Goal: Task Accomplishment & Management: Use online tool/utility

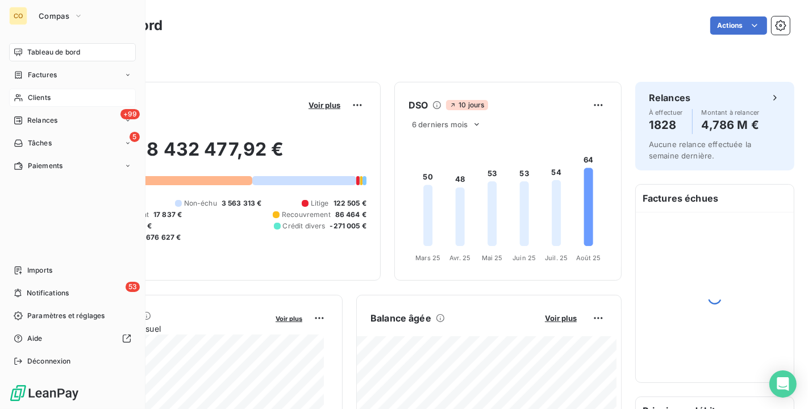
click at [47, 101] on span "Clients" at bounding box center [39, 98] width 23 height 10
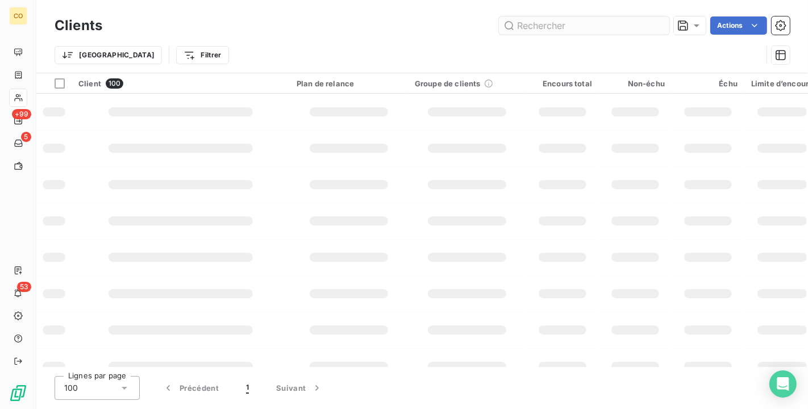
click at [540, 23] on input "text" at bounding box center [584, 25] width 170 height 18
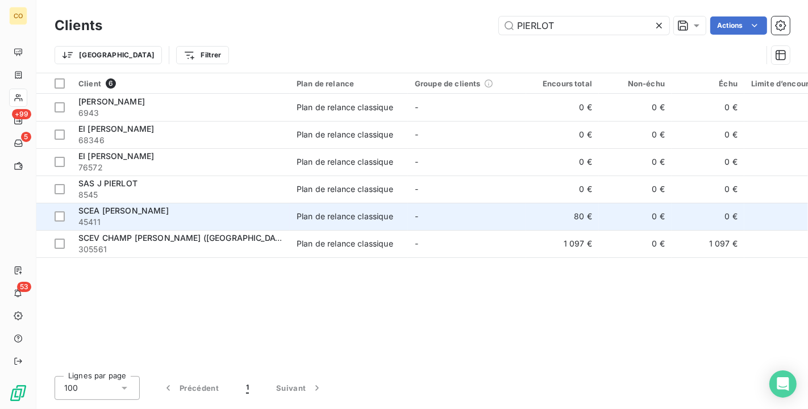
type input "PIERLOT"
click at [256, 213] on div "SCEA [PERSON_NAME]" at bounding box center [180, 210] width 204 height 11
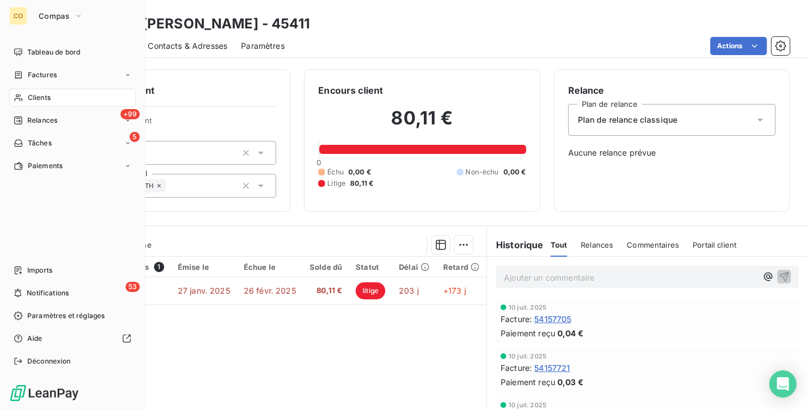
click at [28, 100] on span "Clients" at bounding box center [39, 98] width 23 height 10
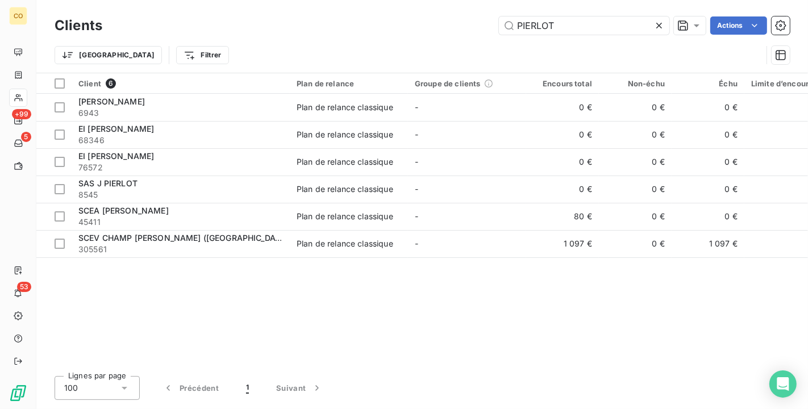
drag, startPoint x: 584, startPoint y: 22, endPoint x: 362, endPoint y: -7, distance: 223.3
click at [362, 0] on html "CO +99 5 53 Clients PIERLOT Actions Trier Filtrer Client 6 Plan de relance Grou…" at bounding box center [404, 204] width 808 height 409
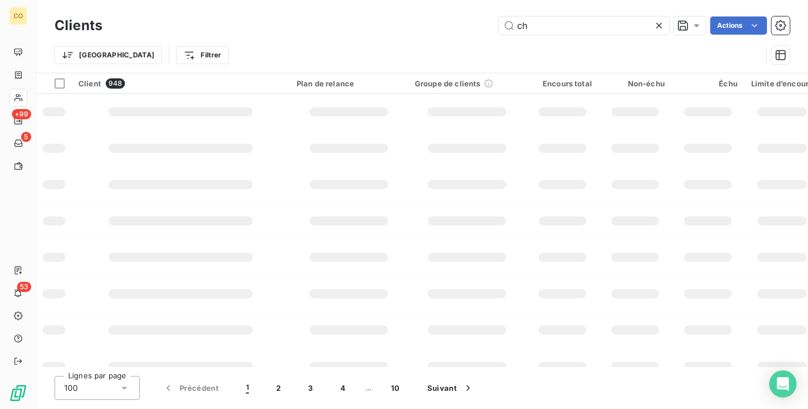
type input "c"
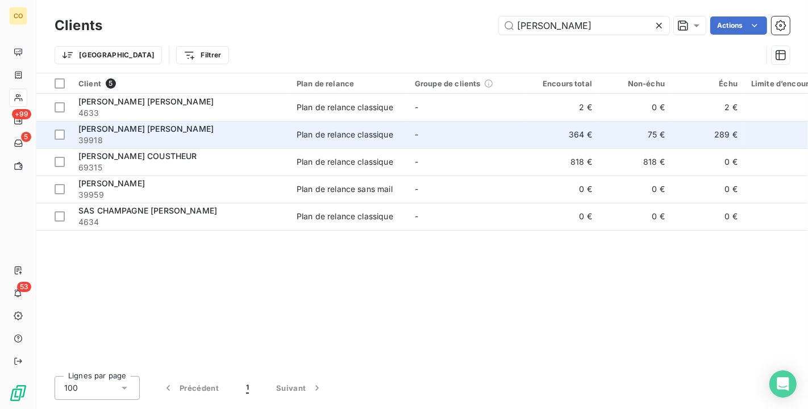
type input "[PERSON_NAME]"
click at [283, 134] on td "[PERSON_NAME] [PERSON_NAME] 39918" at bounding box center [181, 134] width 218 height 27
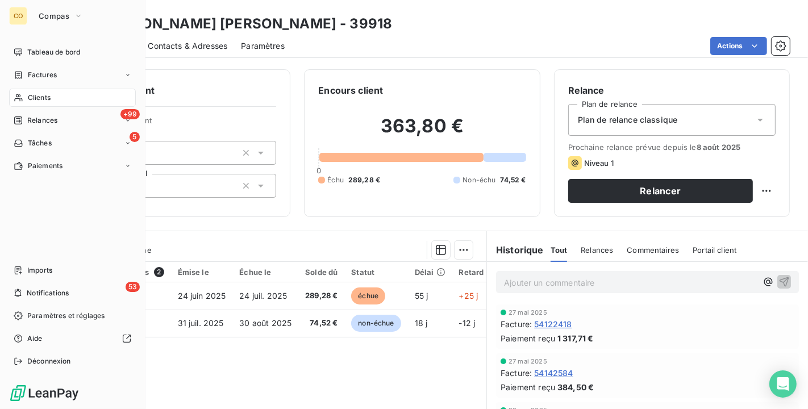
click at [15, 95] on icon at bounding box center [19, 97] width 10 height 9
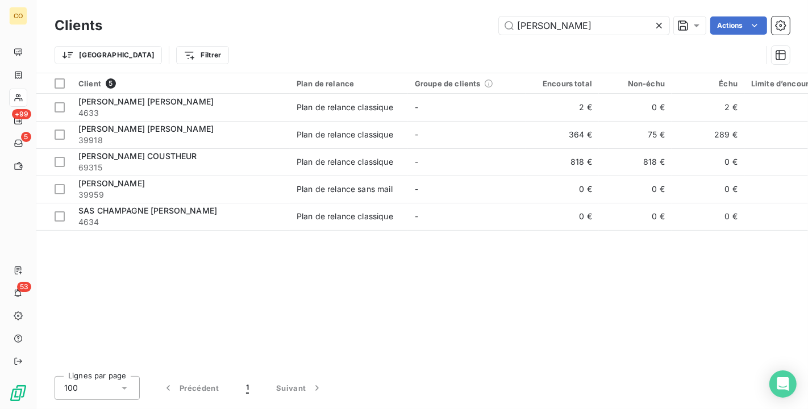
drag, startPoint x: 592, startPoint y: 27, endPoint x: 366, endPoint y: 1, distance: 227.0
click at [366, 1] on div "Clients [PERSON_NAME] Actions Trier Filtrer" at bounding box center [421, 36] width 771 height 73
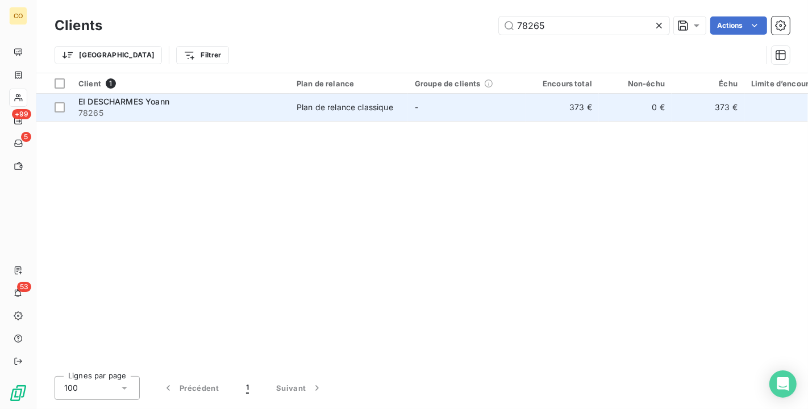
type input "78265"
click at [405, 114] on td "Plan de relance classique" at bounding box center [349, 107] width 118 height 27
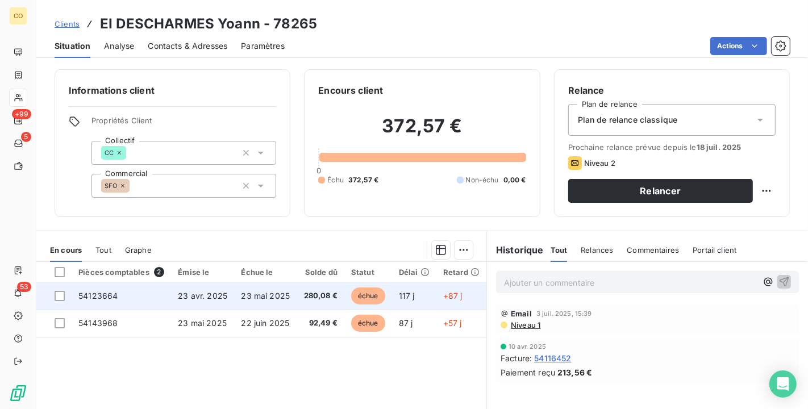
click at [437, 291] on td "+87 j" at bounding box center [461, 295] width 50 height 27
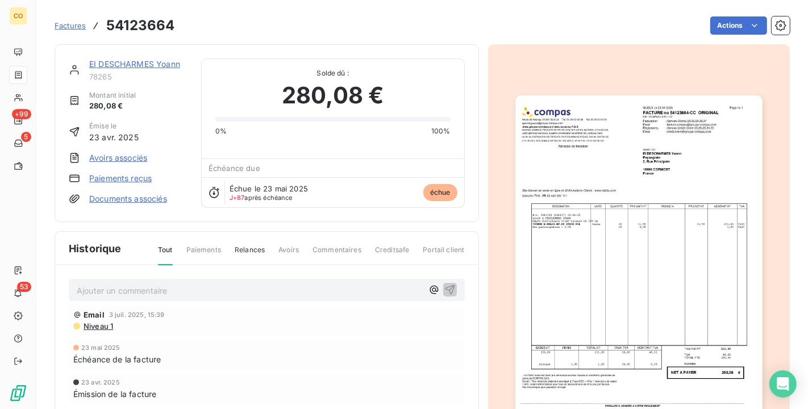
click at [671, 199] on img "button" at bounding box center [638, 269] width 247 height 349
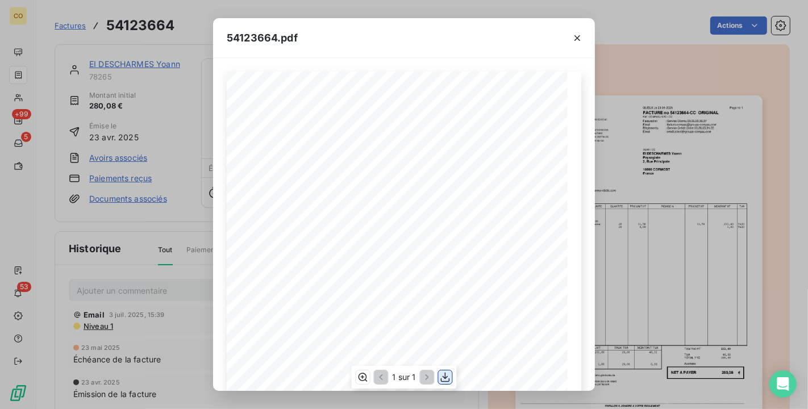
click at [445, 378] on icon "button" at bounding box center [445, 378] width 9 height 10
click at [367, 57] on div "54123664.pdf" at bounding box center [404, 38] width 382 height 40
click at [574, 35] on icon "button" at bounding box center [576, 37] width 11 height 11
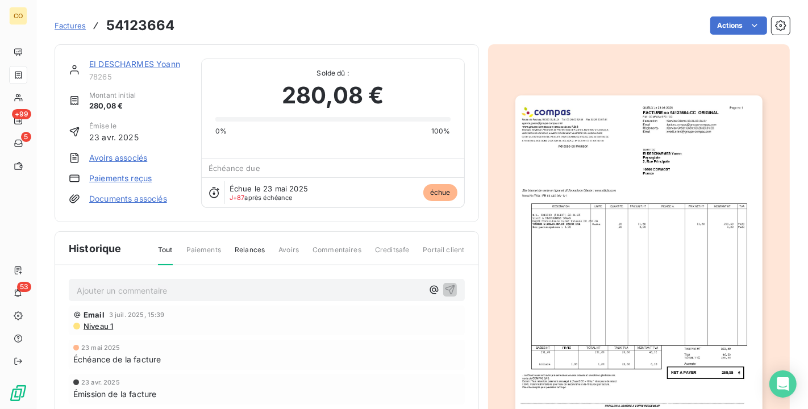
click at [135, 63] on link "EI DESCHARMES Yoann" at bounding box center [134, 64] width 91 height 10
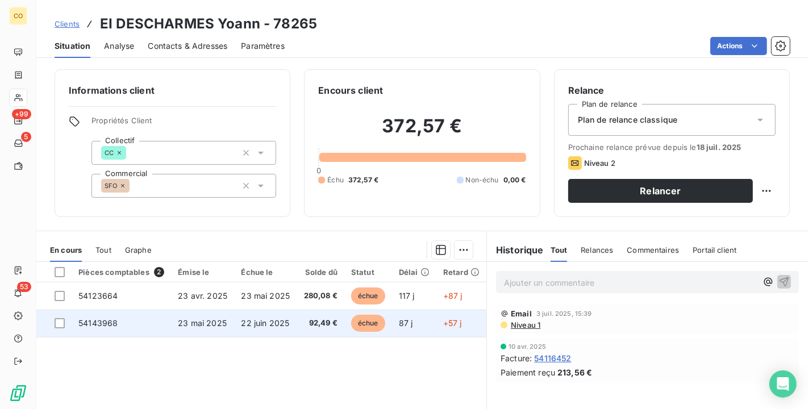
click at [310, 323] on span "92,49 €" at bounding box center [320, 322] width 34 height 11
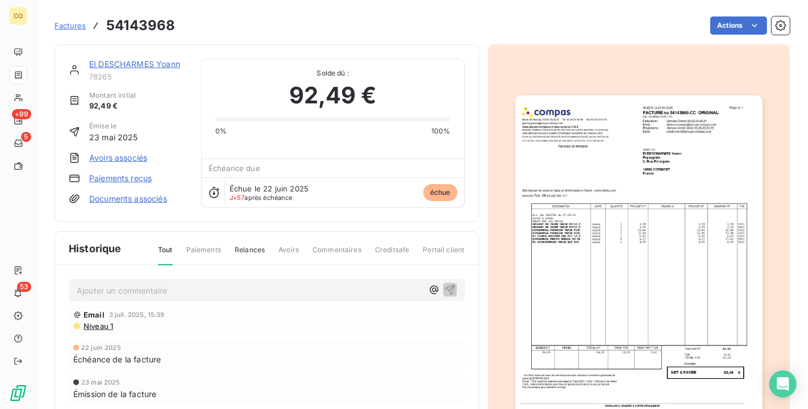
click at [674, 188] on img "button" at bounding box center [638, 269] width 247 height 349
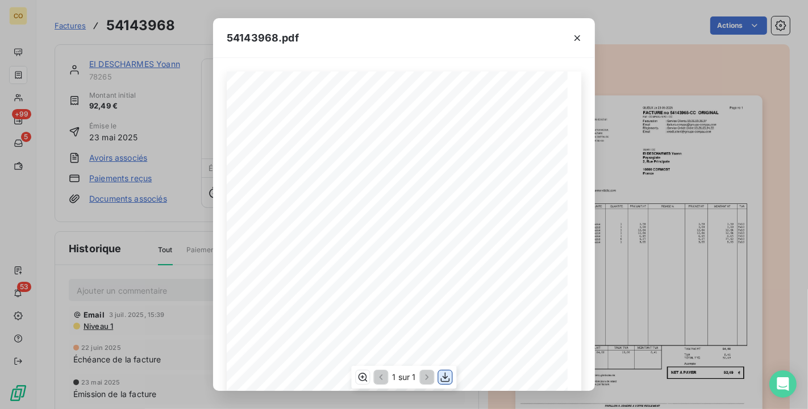
click at [446, 371] on icon "button" at bounding box center [445, 376] width 11 height 11
click at [341, 36] on div "54143968.pdf" at bounding box center [404, 38] width 382 height 40
click at [574, 40] on icon "button" at bounding box center [576, 37] width 11 height 11
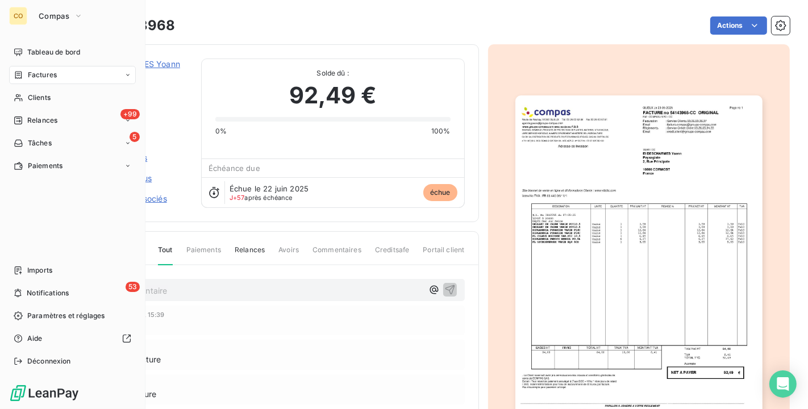
click at [34, 99] on span "Clients" at bounding box center [39, 98] width 23 height 10
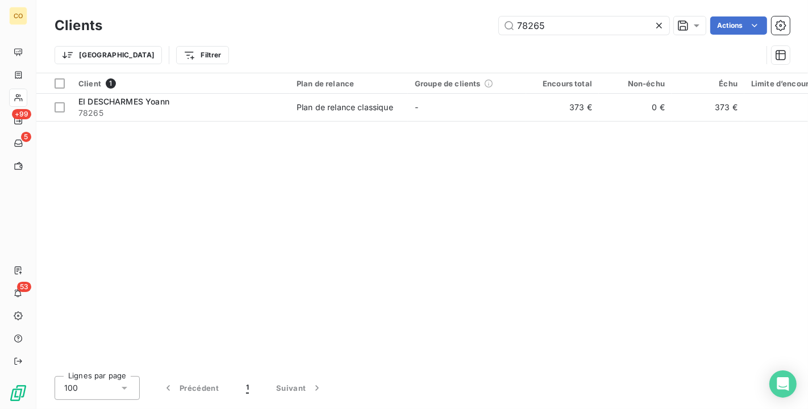
drag, startPoint x: 557, startPoint y: 28, endPoint x: 425, endPoint y: 15, distance: 133.0
click at [425, 15] on div "Clients 78265 Actions" at bounding box center [422, 26] width 735 height 24
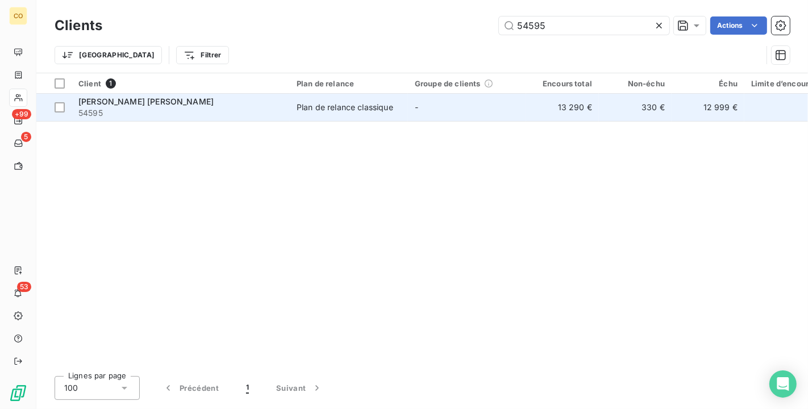
type input "54595"
click at [295, 110] on td "Plan de relance classique" at bounding box center [349, 107] width 118 height 27
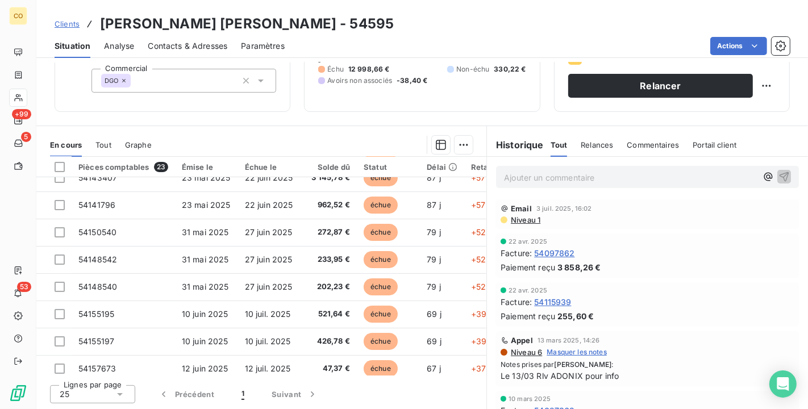
scroll to position [118, 0]
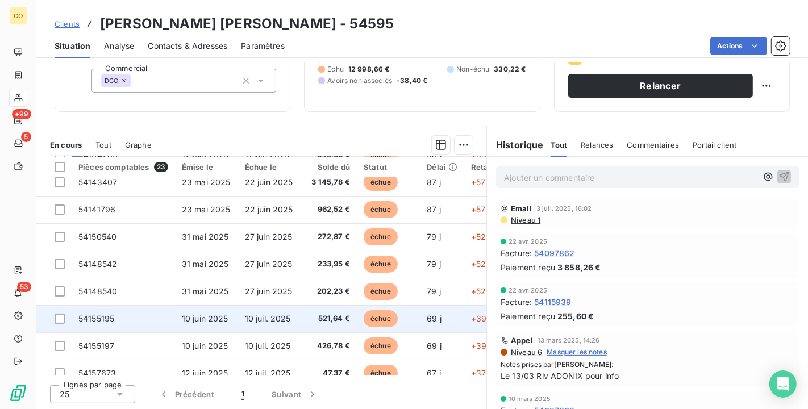
click at [305, 316] on td "521,64 €" at bounding box center [330, 318] width 53 height 27
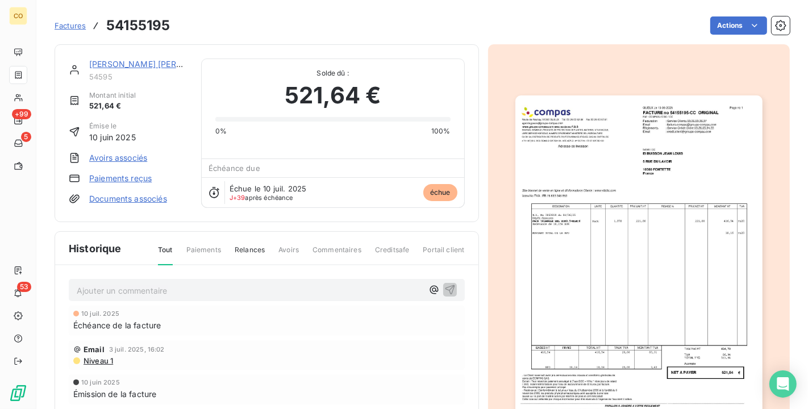
click at [576, 279] on img "button" at bounding box center [638, 269] width 247 height 349
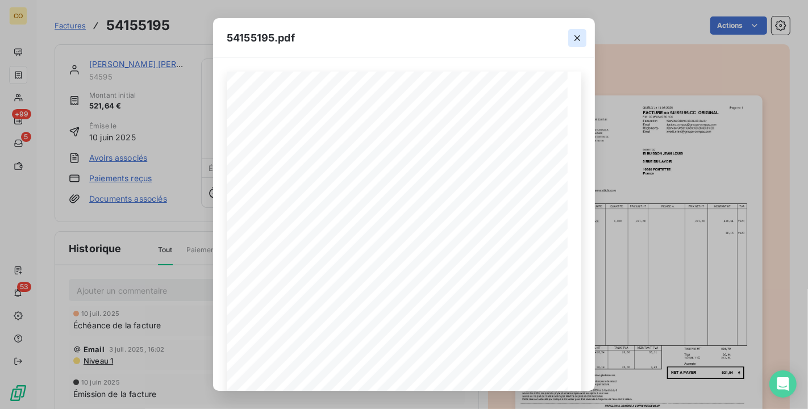
click at [581, 31] on button "button" at bounding box center [577, 38] width 18 height 18
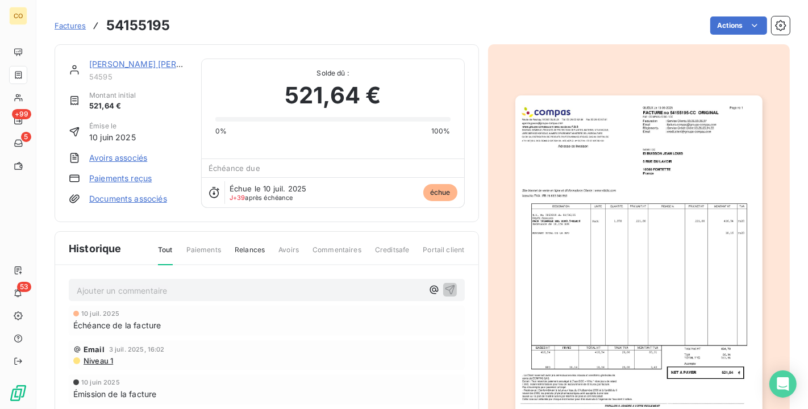
click at [151, 66] on link "[PERSON_NAME] [PERSON_NAME]" at bounding box center [156, 64] width 135 height 10
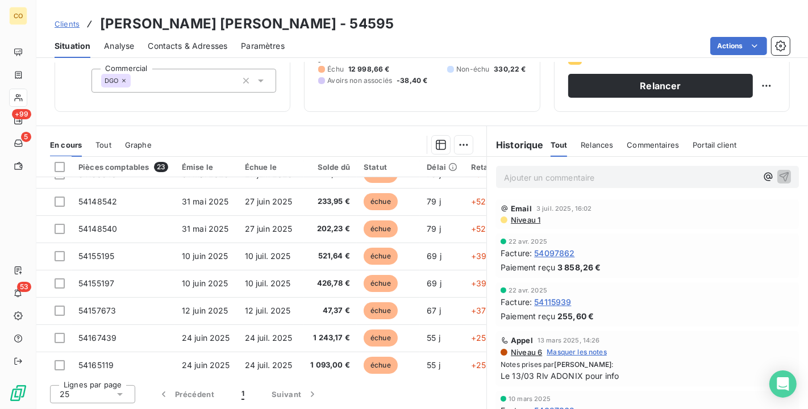
scroll to position [252, 0]
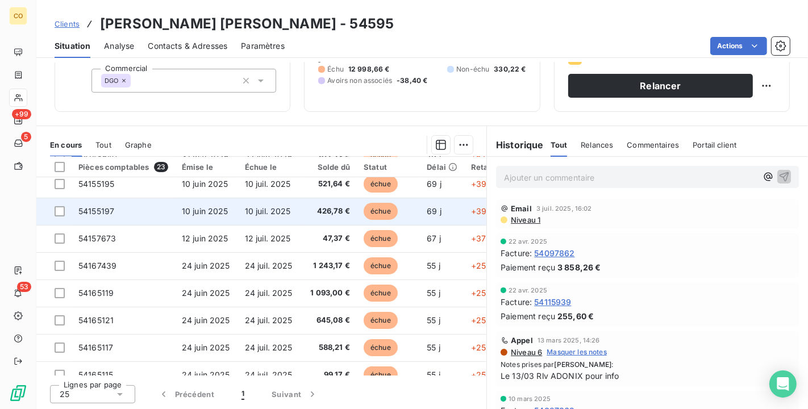
click at [335, 206] on span "426,78 €" at bounding box center [331, 211] width 40 height 11
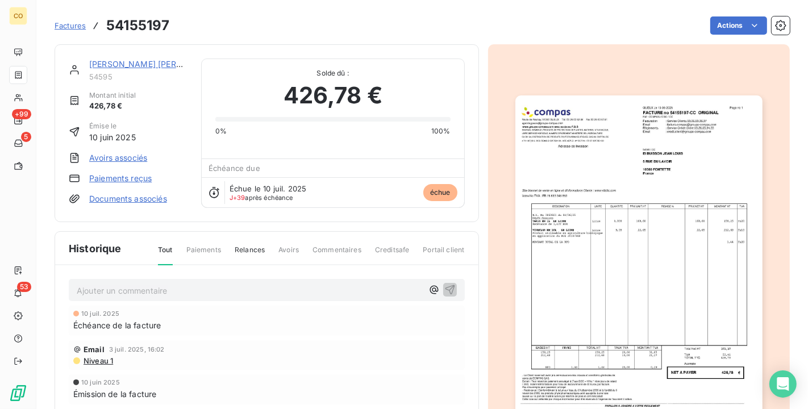
click at [642, 233] on img "button" at bounding box center [638, 269] width 247 height 349
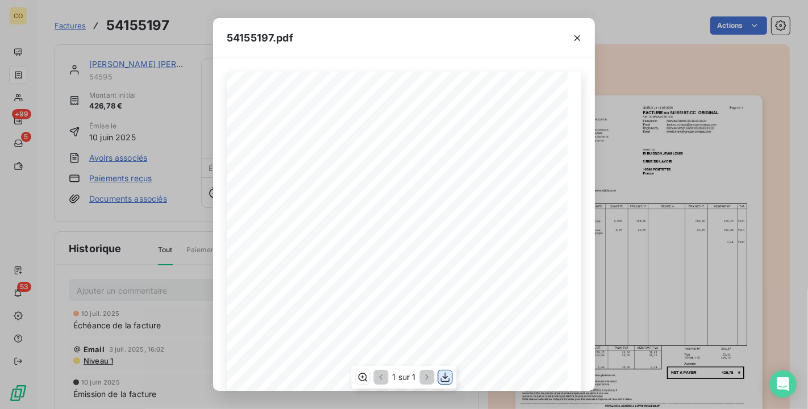
click at [450, 371] on icon "button" at bounding box center [445, 376] width 11 height 11
click at [332, 24] on div "54155197.pdf" at bounding box center [404, 38] width 382 height 40
click at [580, 37] on icon "button" at bounding box center [576, 37] width 11 height 11
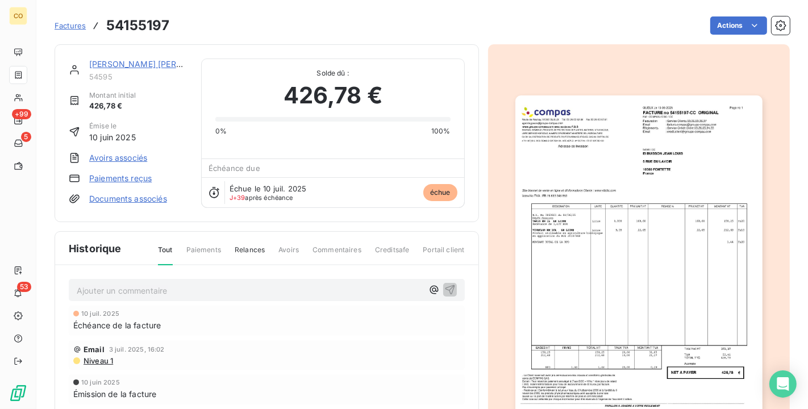
click at [124, 64] on link "[PERSON_NAME] [PERSON_NAME]" at bounding box center [156, 64] width 135 height 10
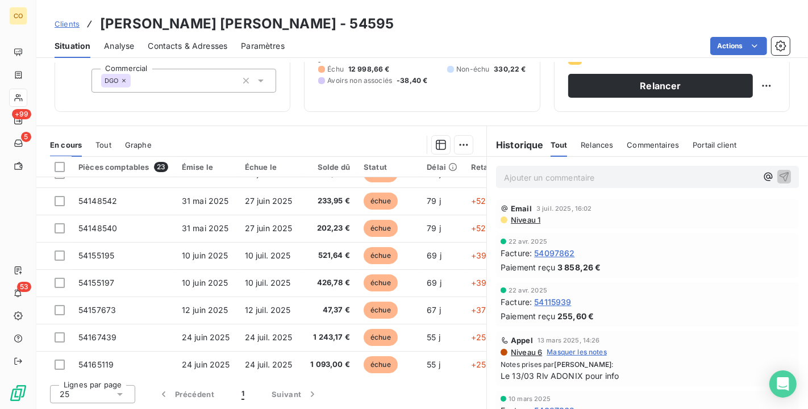
scroll to position [181, 0]
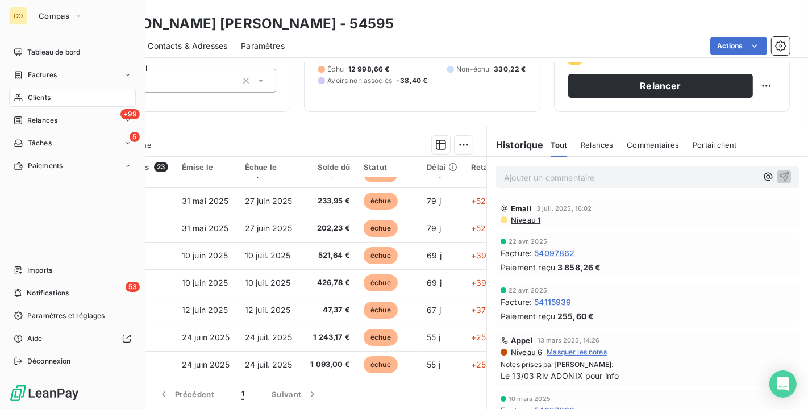
click at [31, 87] on nav "Tableau de bord Factures Clients +99 Relances 5 Tâches Paiements" at bounding box center [72, 109] width 127 height 132
click at [38, 99] on span "Clients" at bounding box center [39, 98] width 23 height 10
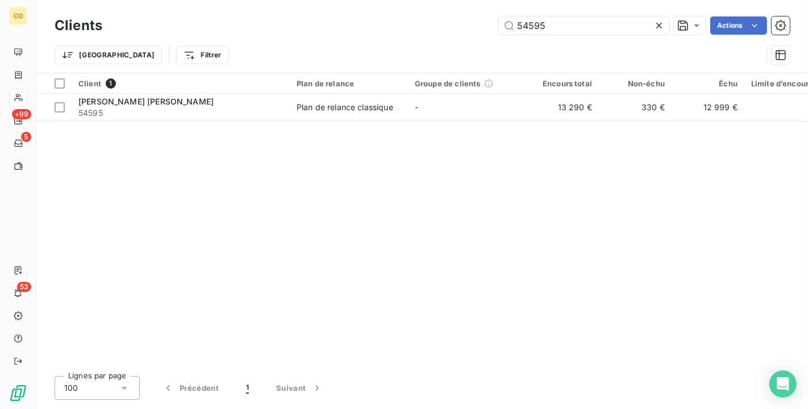
drag, startPoint x: 553, startPoint y: 19, endPoint x: 367, endPoint y: -20, distance: 189.2
click at [367, 0] on html "CO +99 5 53 Clients 54595 Actions Trier Filtrer Client 1 Plan de relance Groupe…" at bounding box center [404, 204] width 808 height 409
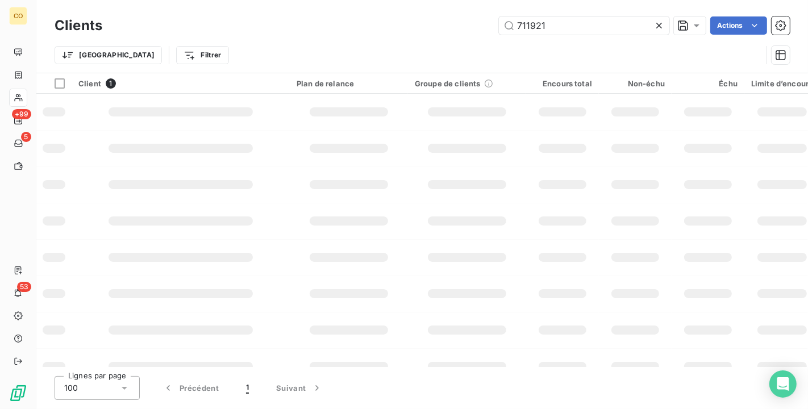
type input "711921"
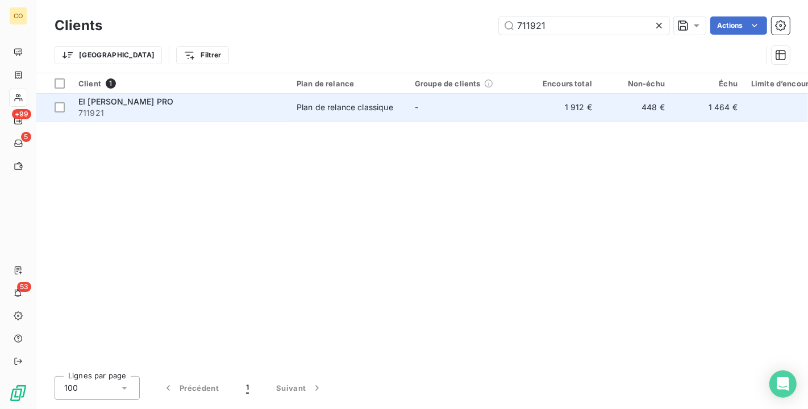
click at [451, 103] on td "-" at bounding box center [467, 107] width 118 height 27
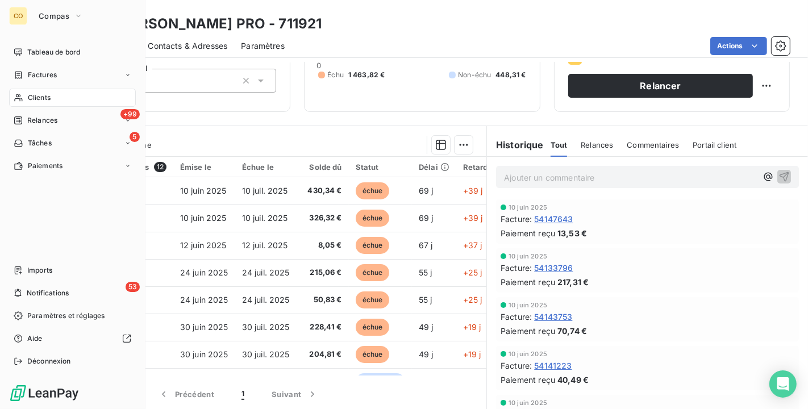
click at [28, 95] on span "Clients" at bounding box center [39, 98] width 23 height 10
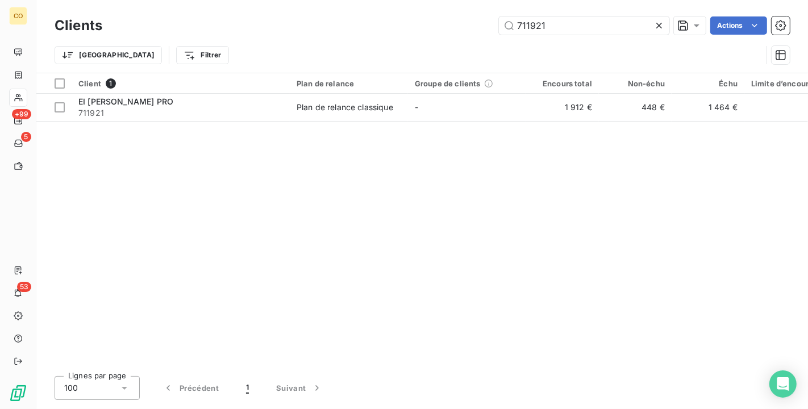
drag, startPoint x: 550, startPoint y: 26, endPoint x: 395, endPoint y: -13, distance: 159.9
click at [395, 0] on html "CO +99 5 53 Clients 711921 Actions Trier Filtrer Client 1 Plan de relance Group…" at bounding box center [404, 204] width 808 height 409
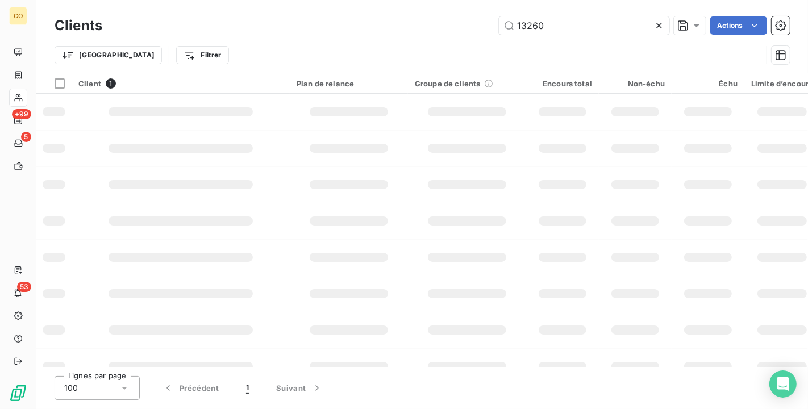
type input "13260"
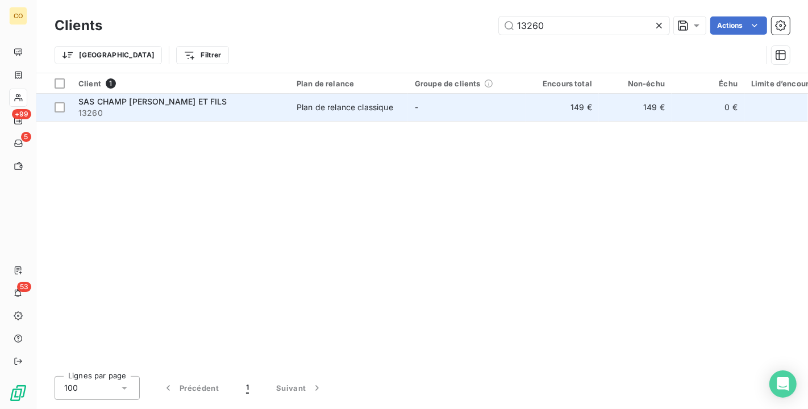
click at [255, 111] on span "13260" at bounding box center [180, 112] width 204 height 11
